Goal: Find specific page/section: Find specific page/section

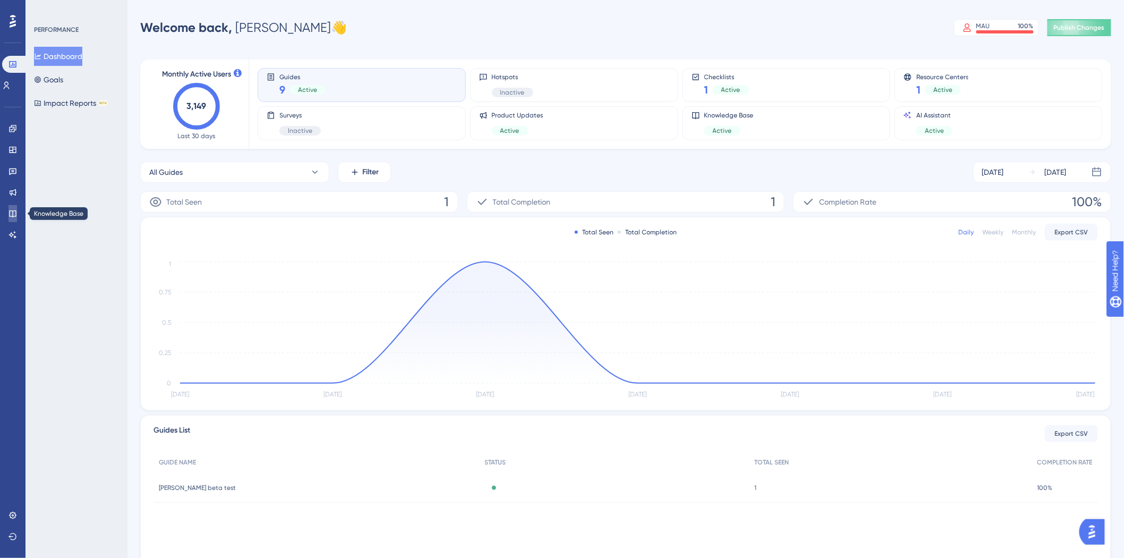
click at [16, 210] on icon at bounding box center [13, 213] width 9 height 9
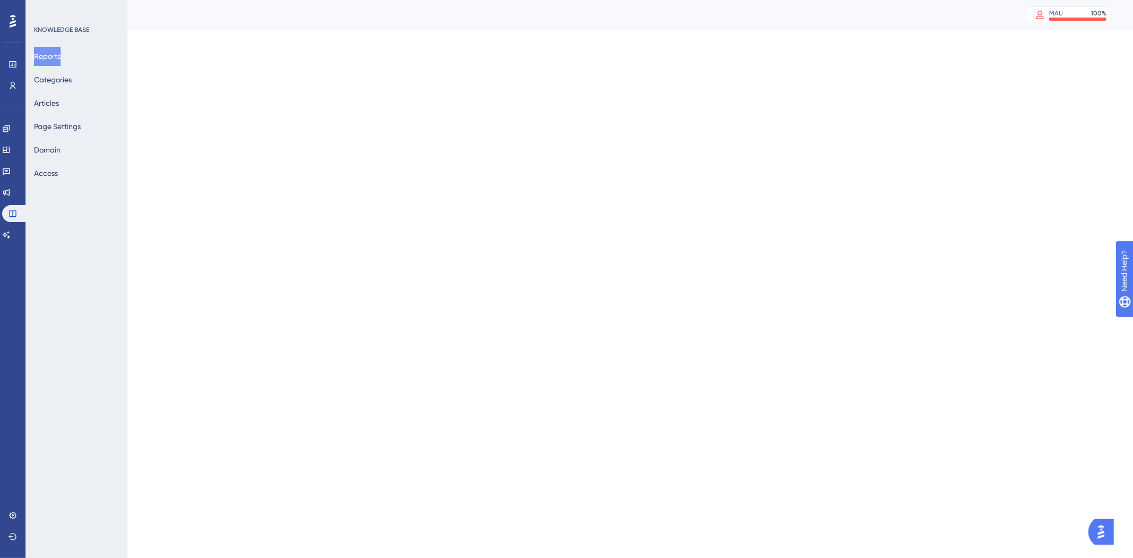
click at [15, 181] on div "Engagement Widgets Feedback Product Updates Knowledge Base AI Assistant" at bounding box center [12, 181] width 21 height 123
click at [11, 163] on link at bounding box center [6, 171] width 9 height 17
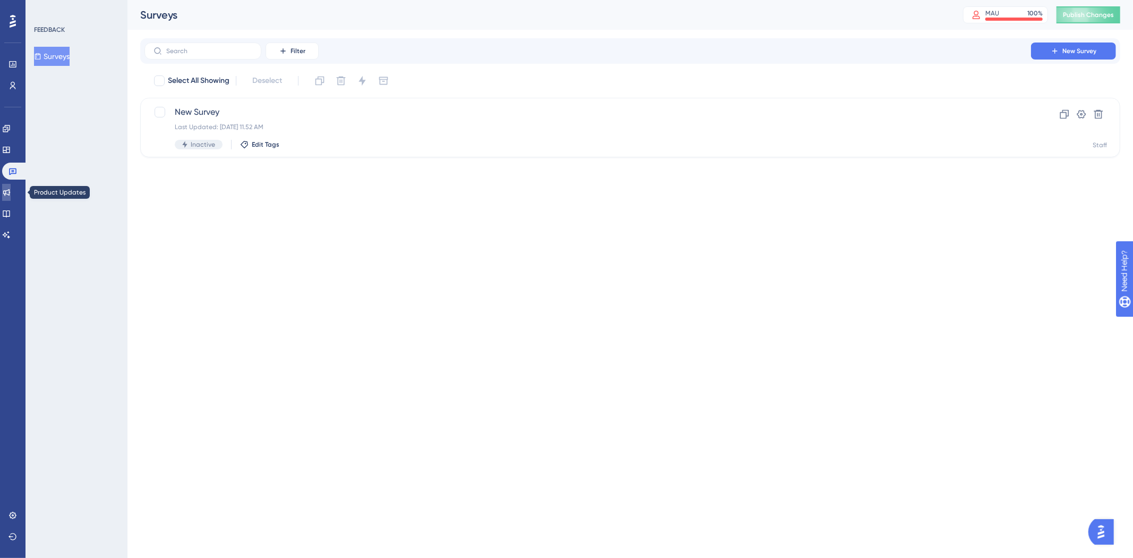
drag, startPoint x: 11, startPoint y: 194, endPoint x: 10, endPoint y: 204, distance: 9.2
click at [11, 194] on icon at bounding box center [6, 192] width 9 height 9
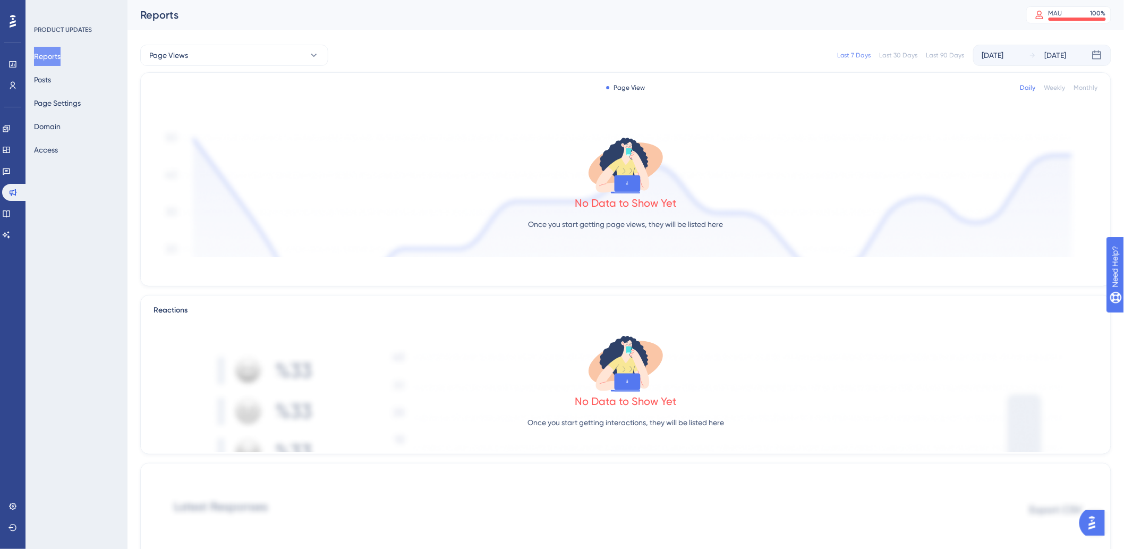
click at [1, 211] on div "Performance Users Engagement Widgets Feedback Product Updates Knowledge Base AI…" at bounding box center [13, 274] width 26 height 549
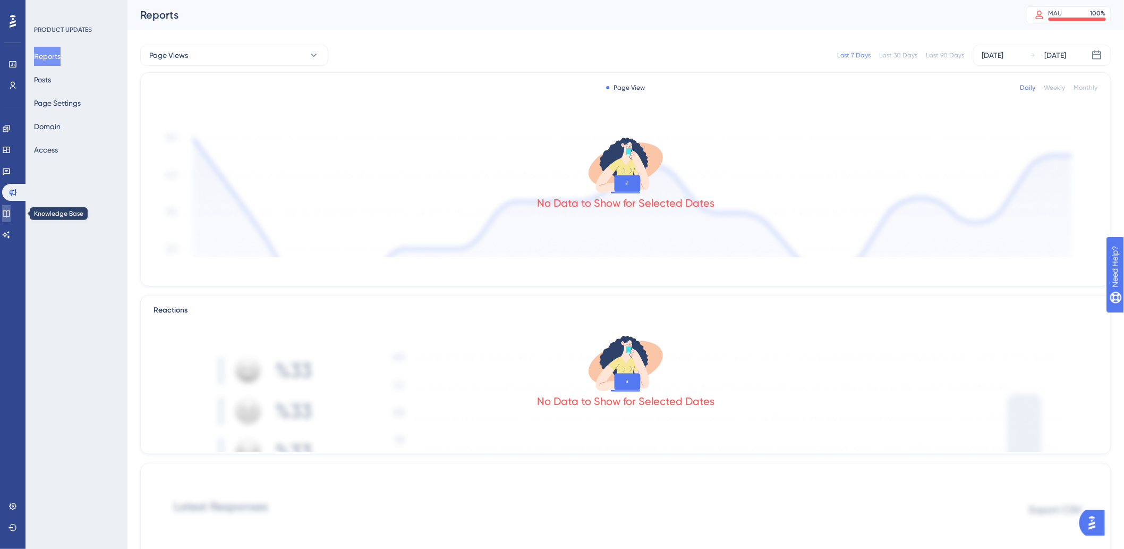
click at [11, 217] on icon at bounding box center [6, 213] width 9 height 9
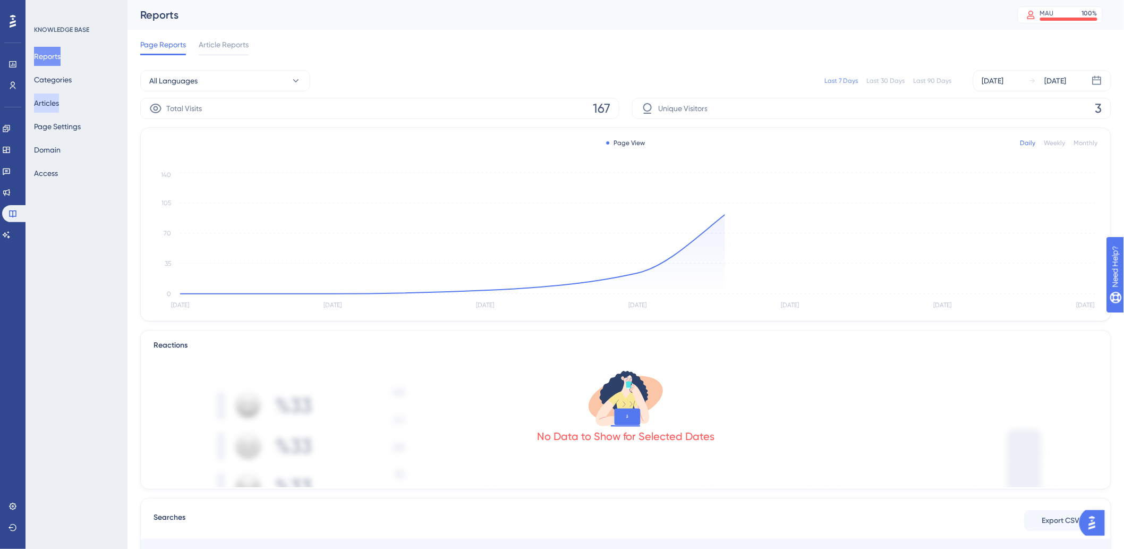
click at [57, 97] on button "Articles" at bounding box center [46, 103] width 25 height 19
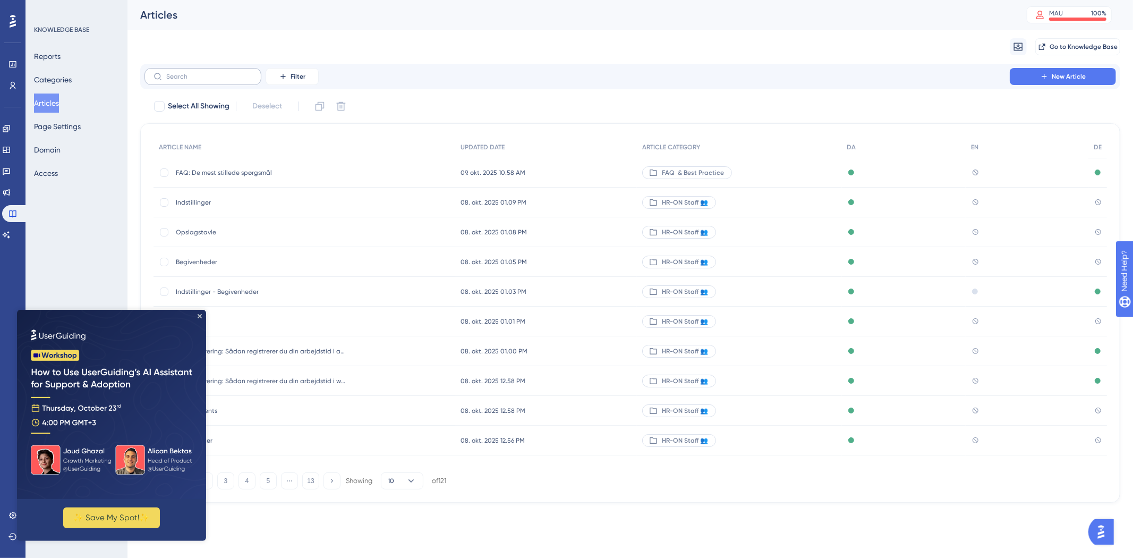
click at [236, 70] on label at bounding box center [203, 76] width 117 height 17
click at [236, 73] on input "text" at bounding box center [209, 76] width 86 height 7
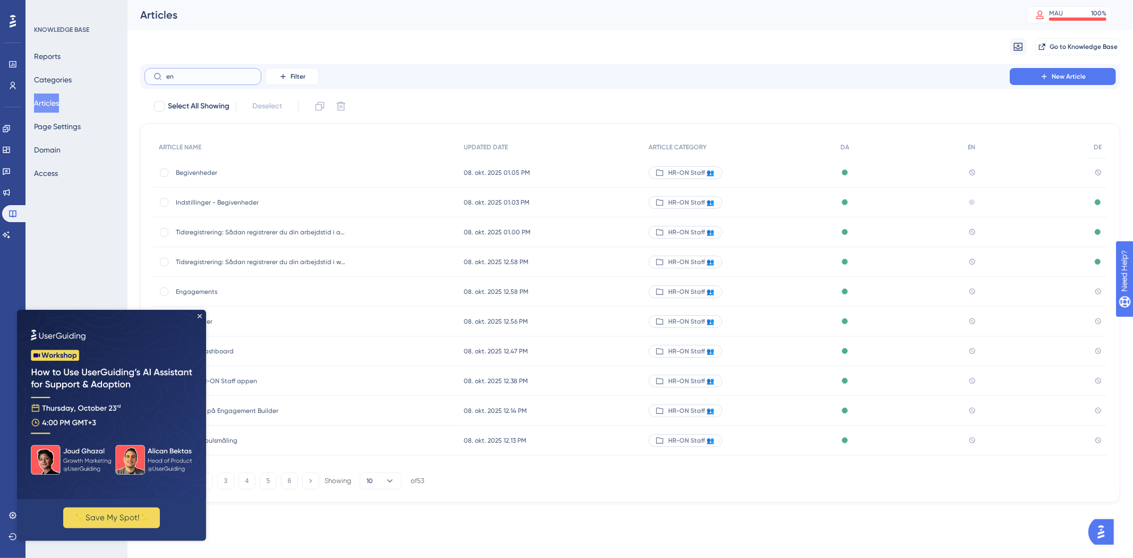
type input "ena"
checkbox input "true"
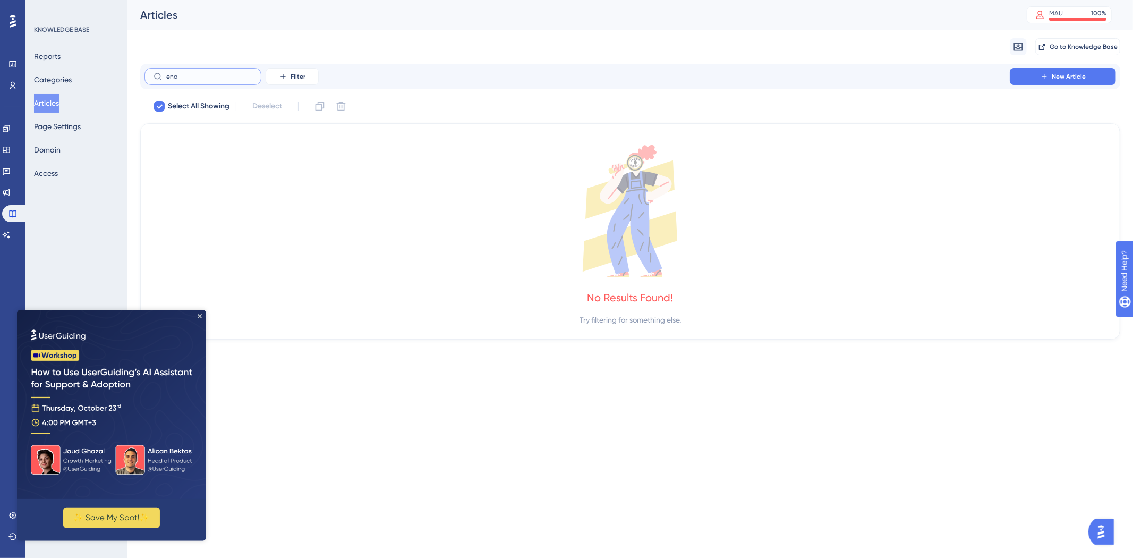
type input "en"
checkbox input "false"
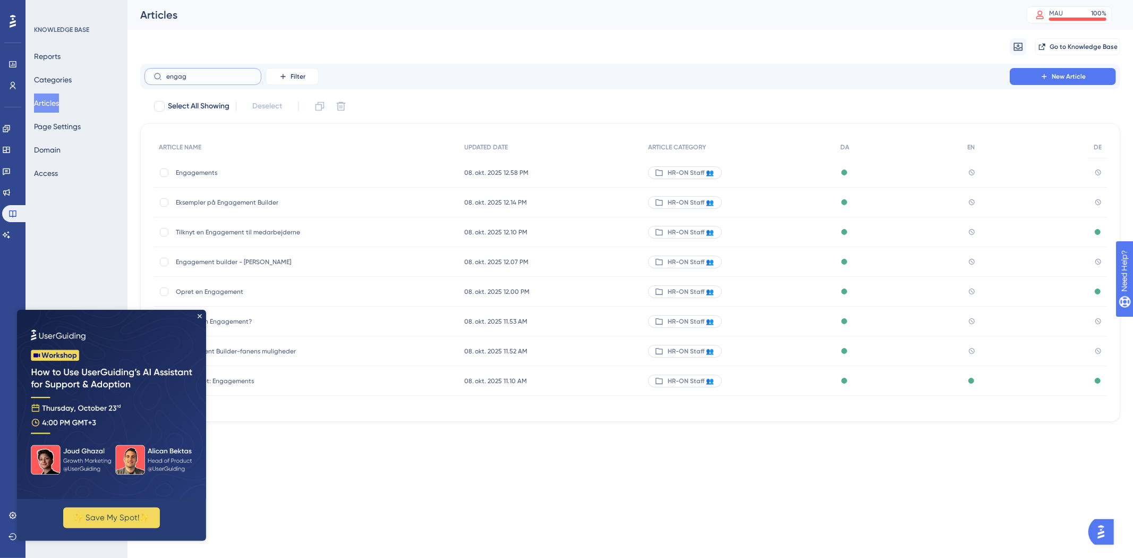
type input "engag"
click at [199, 318] on img at bounding box center [111, 403] width 189 height 189
click at [199, 315] on icon "Close Preview" at bounding box center [200, 316] width 4 height 4
